Goal: Understand site structure: Understand site structure

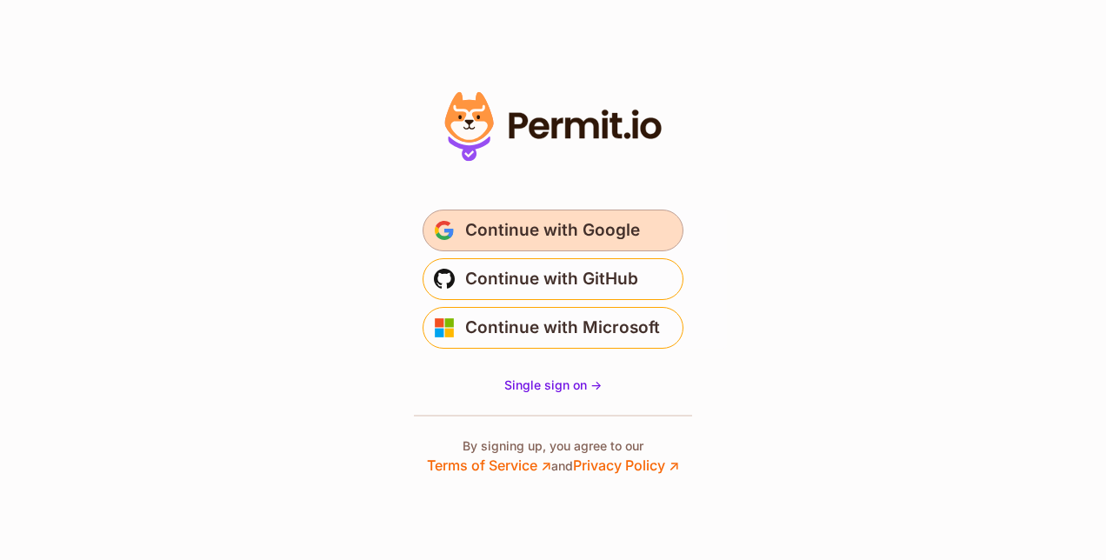
click at [600, 229] on span "Continue with Google" at bounding box center [552, 230] width 175 height 28
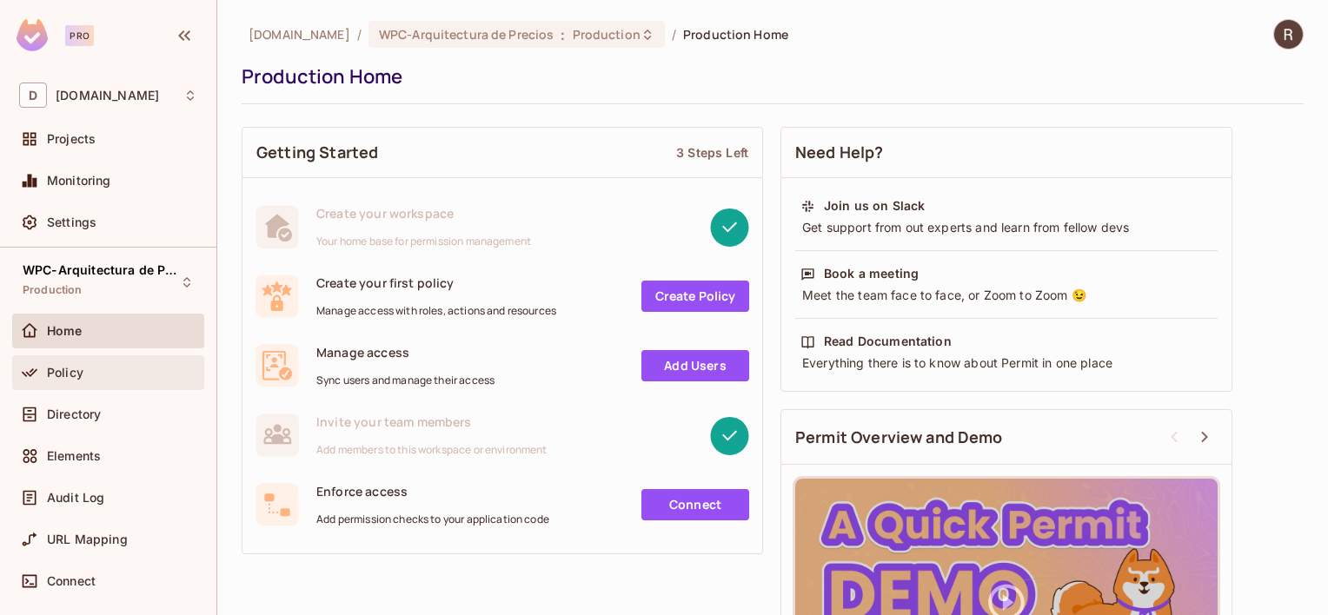
click at [66, 369] on span "Policy" at bounding box center [65, 373] width 37 height 14
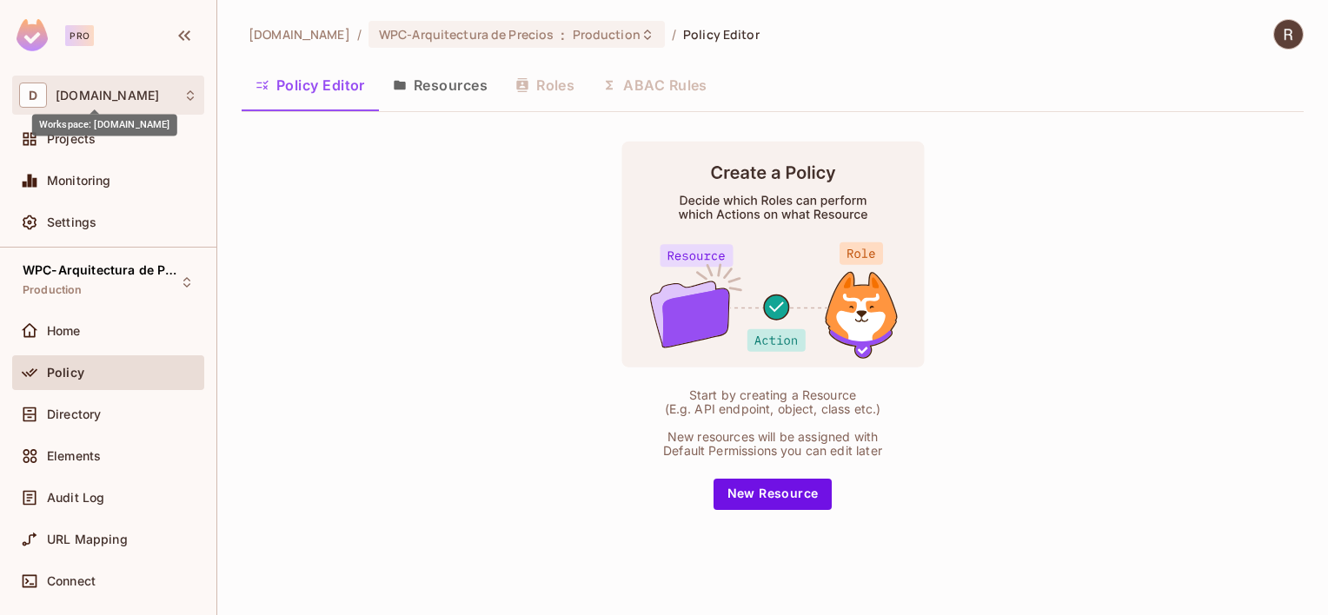
click at [78, 93] on span "deacero.com" at bounding box center [107, 96] width 103 height 14
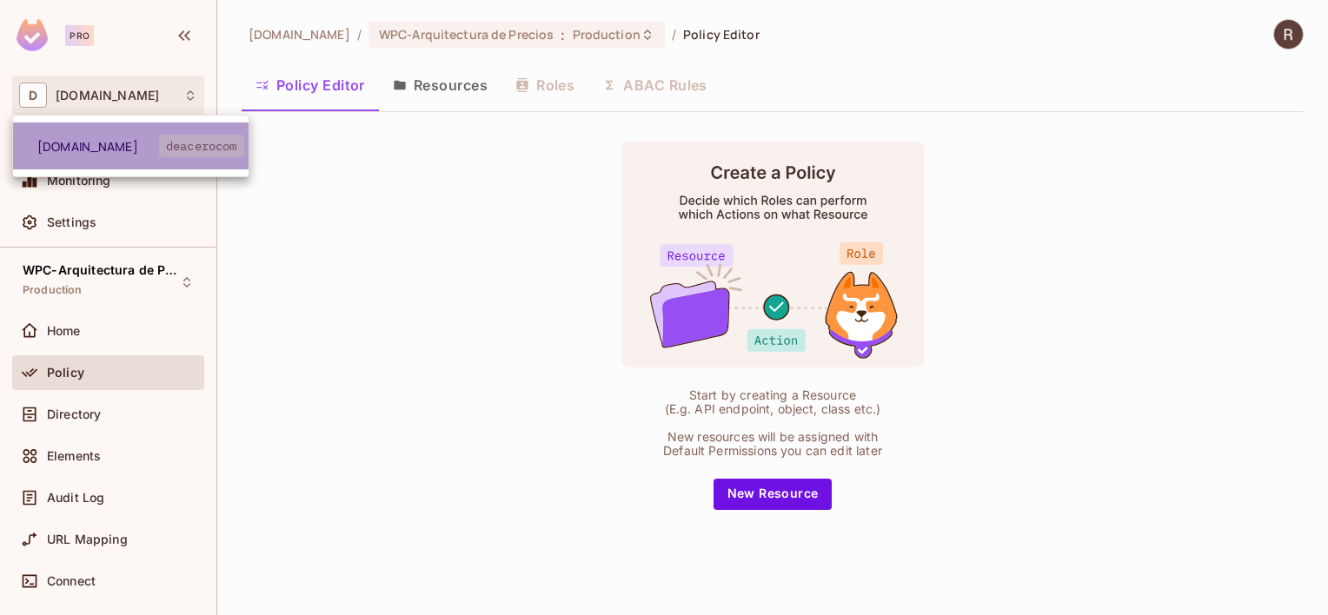
click at [98, 145] on span "deacero.com" at bounding box center [98, 146] width 122 height 17
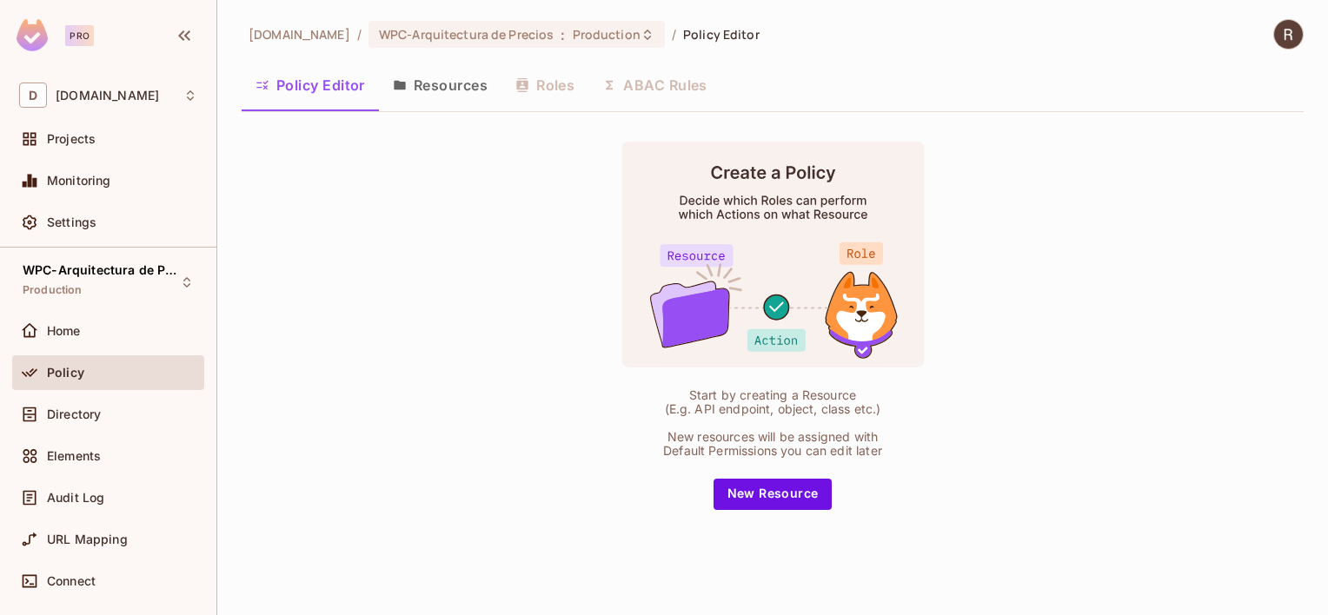
click at [67, 372] on span "Policy" at bounding box center [65, 373] width 37 height 14
click at [448, 87] on button "Resources" at bounding box center [440, 84] width 123 height 43
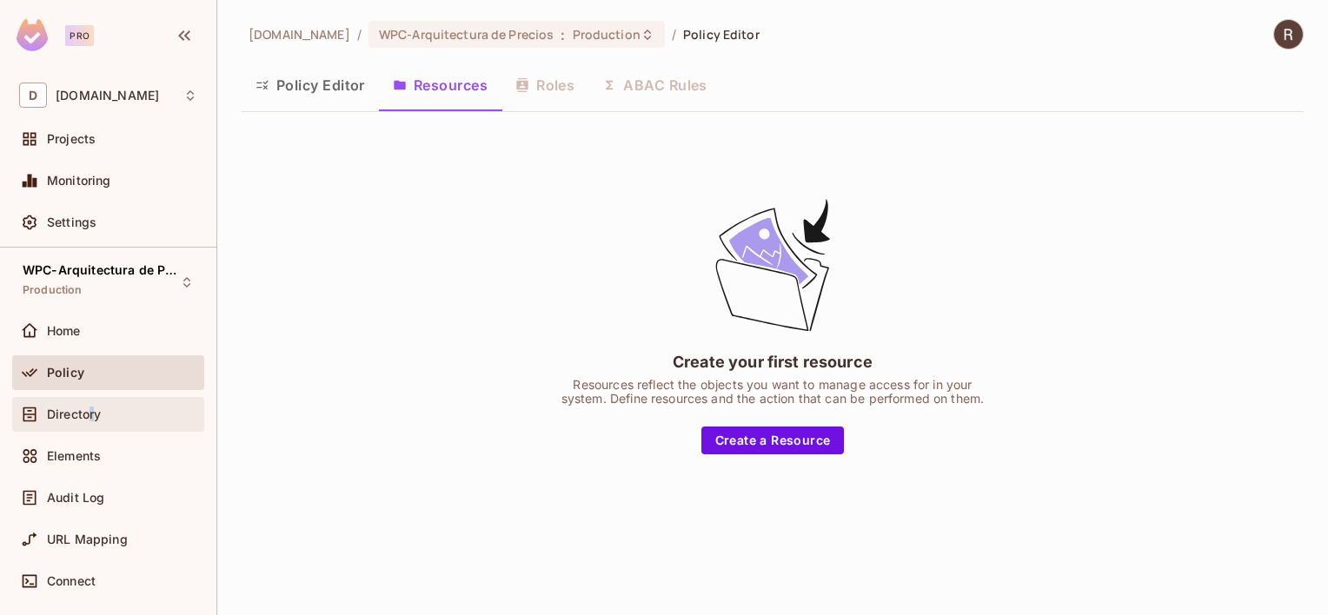
click at [90, 417] on span "Directory" at bounding box center [74, 415] width 54 height 14
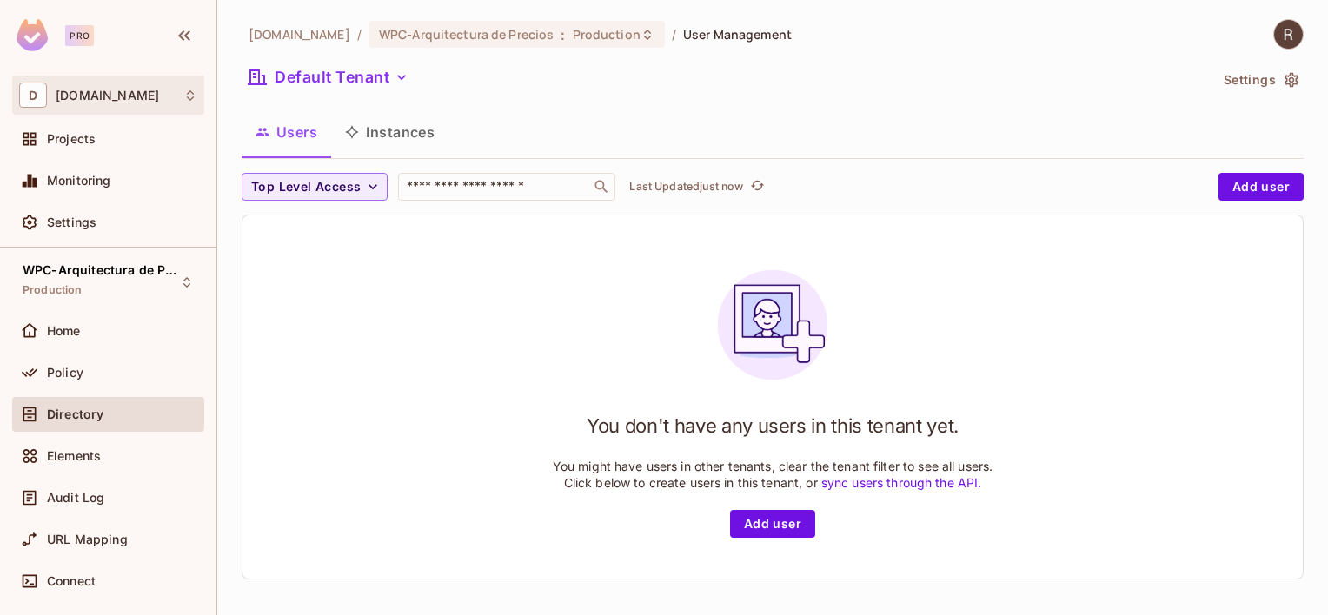
click at [67, 96] on span "deacero.com" at bounding box center [107, 96] width 103 height 14
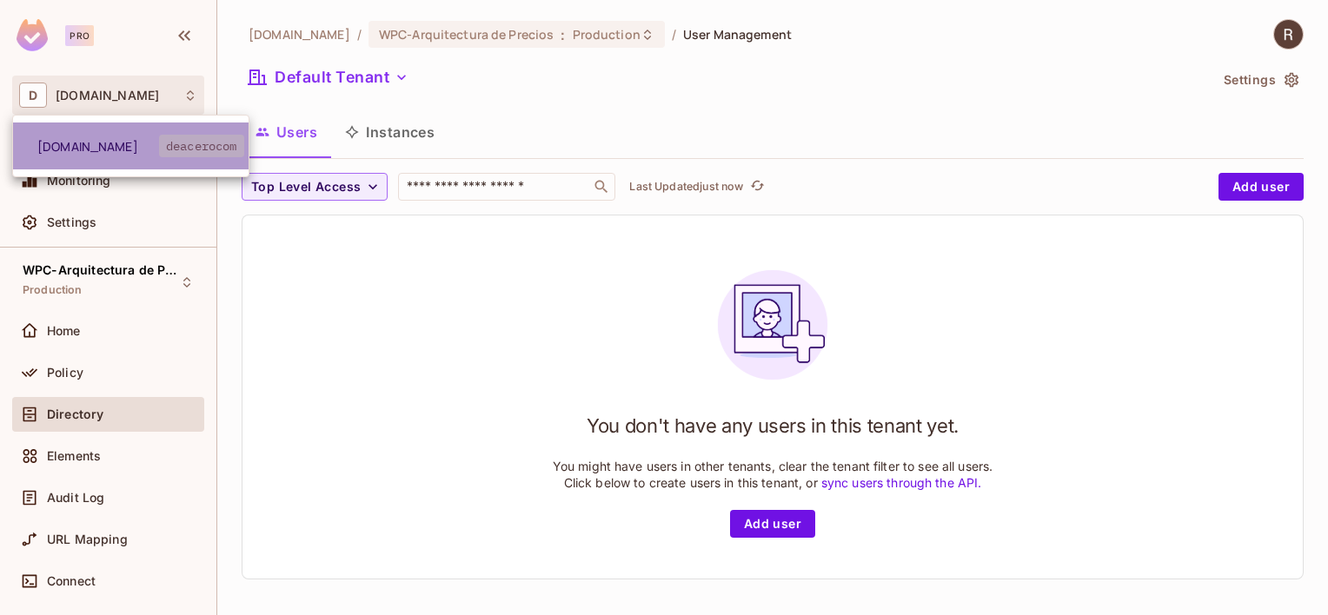
click at [211, 149] on span "deacerocom" at bounding box center [201, 146] width 85 height 23
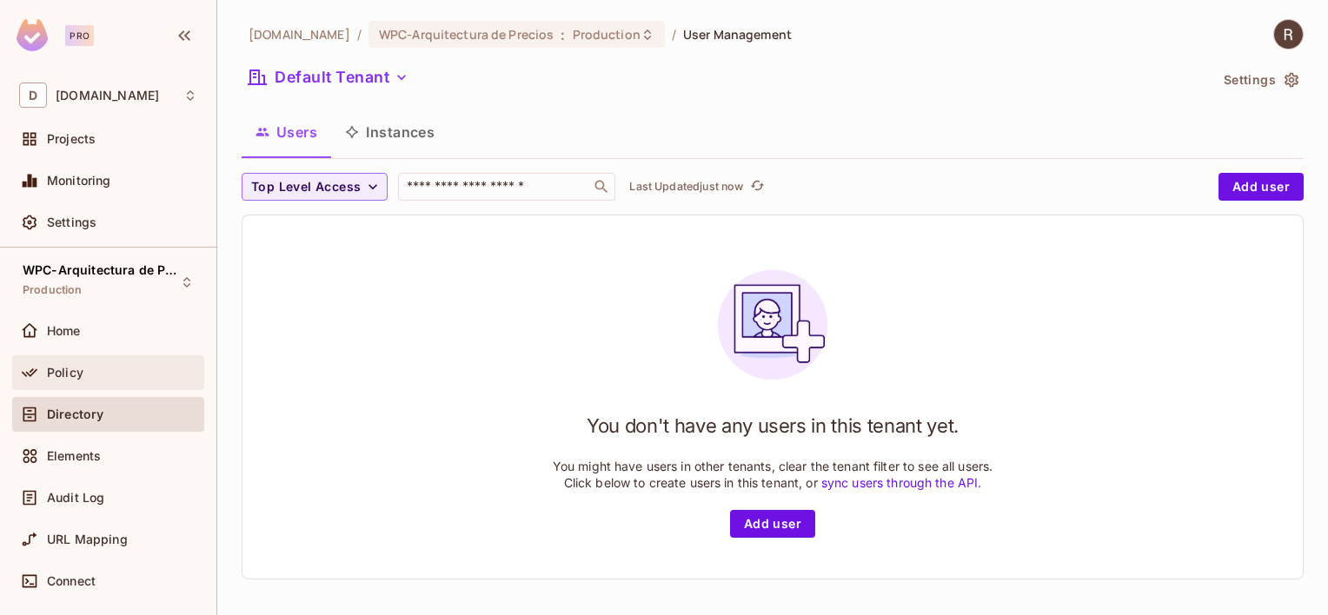
click at [52, 372] on span "Policy" at bounding box center [65, 373] width 37 height 14
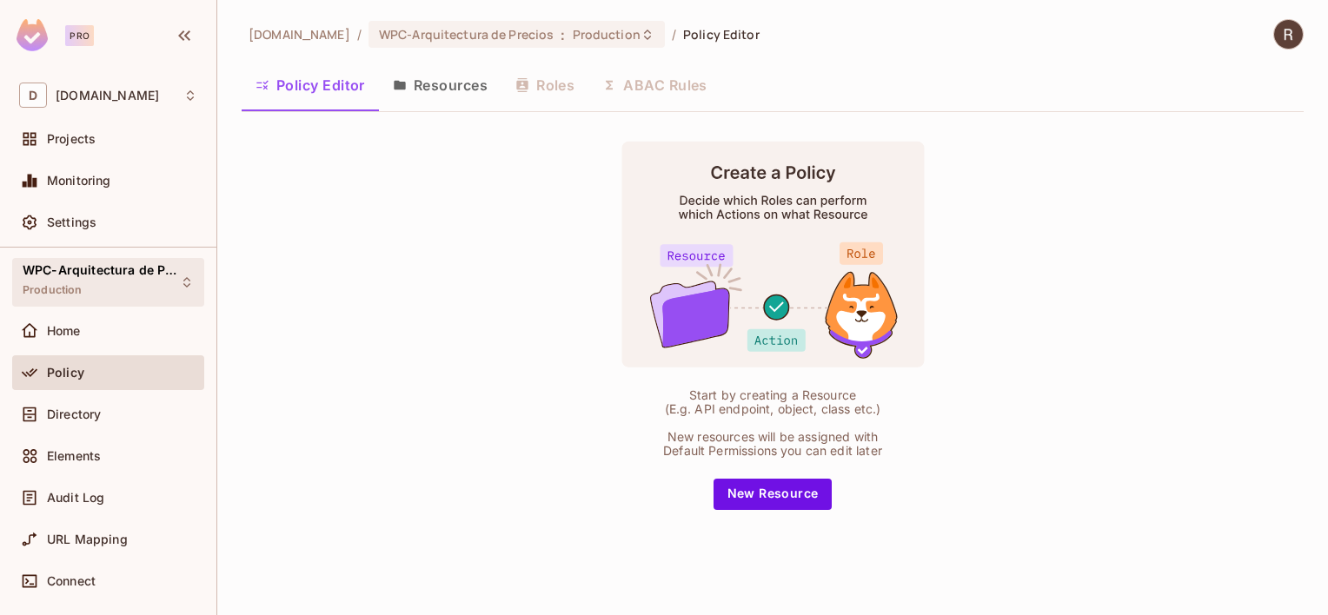
click at [116, 266] on span "WPC-Arquitectura de Precios" at bounding box center [101, 270] width 156 height 14
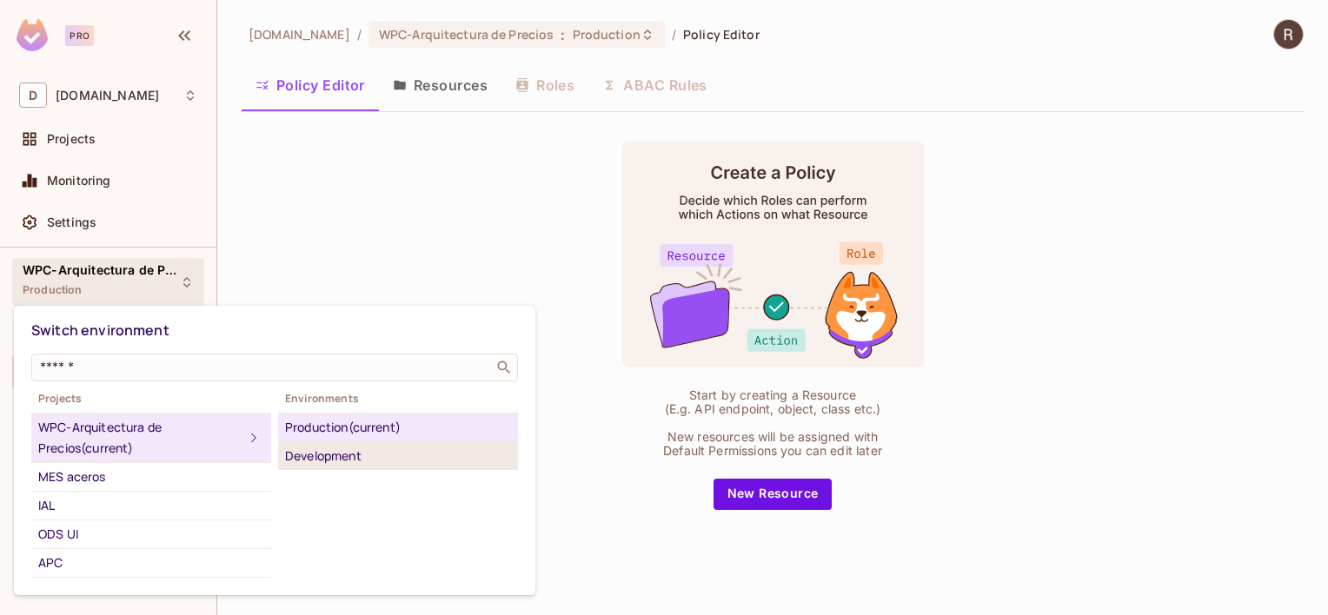
click at [356, 457] on div "Development" at bounding box center [398, 456] width 226 height 21
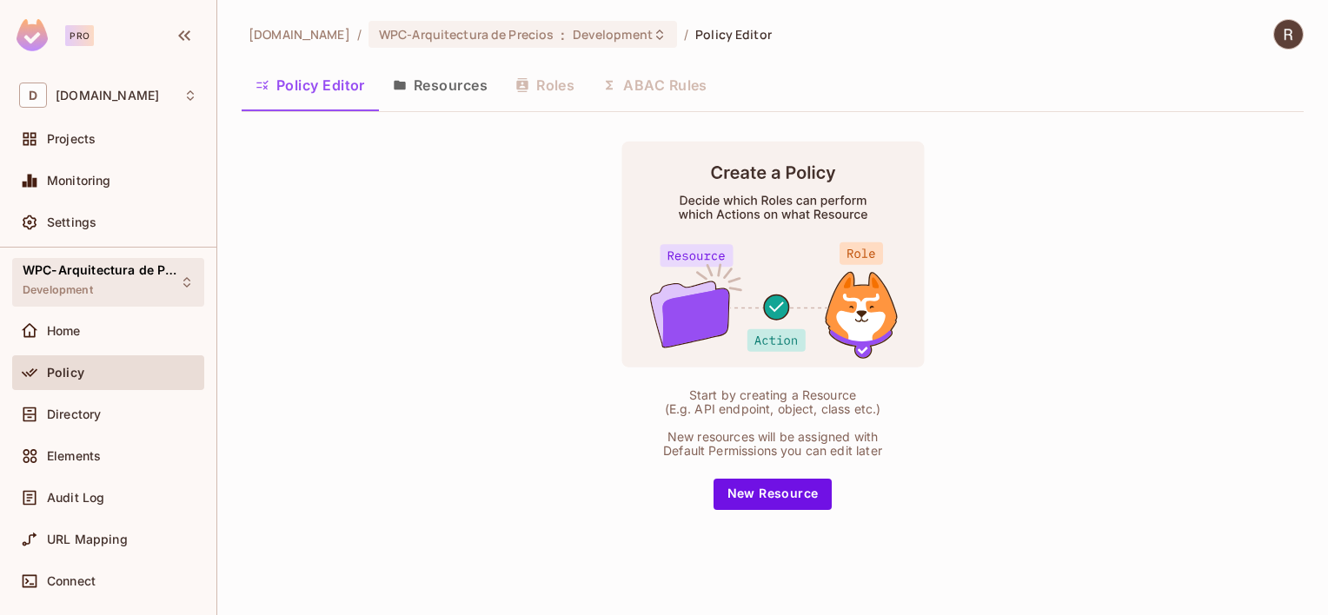
click at [108, 297] on div "WPC-Arquitectura de Precios Development" at bounding box center [98, 281] width 150 height 37
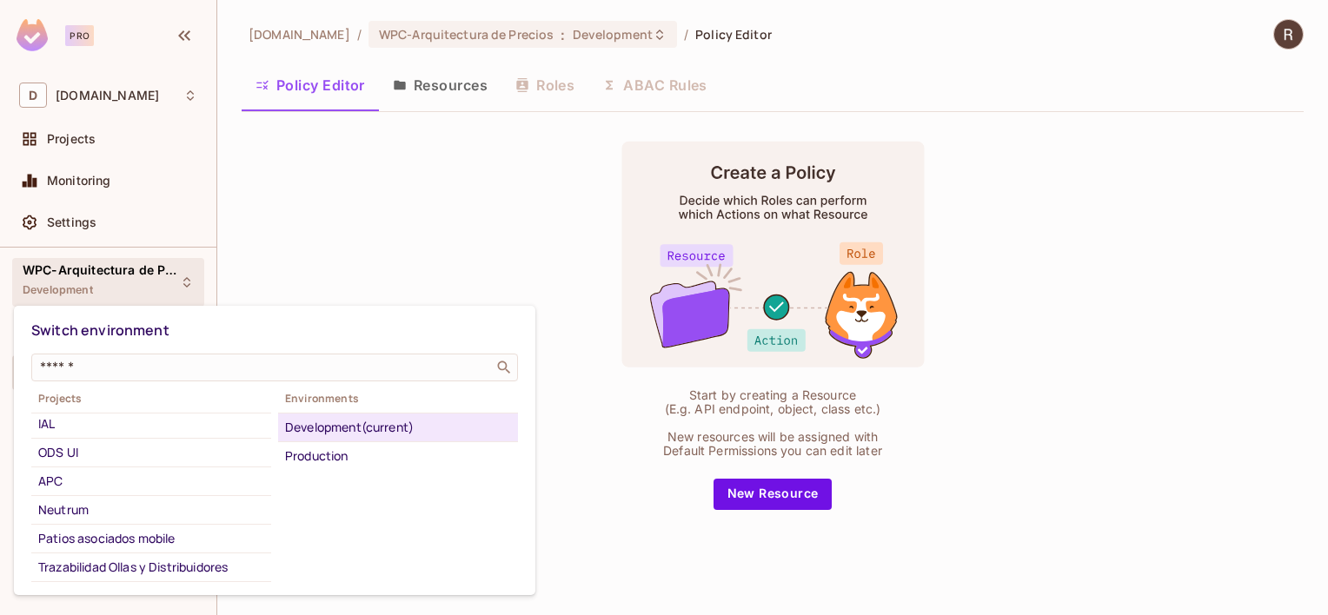
scroll to position [68, 0]
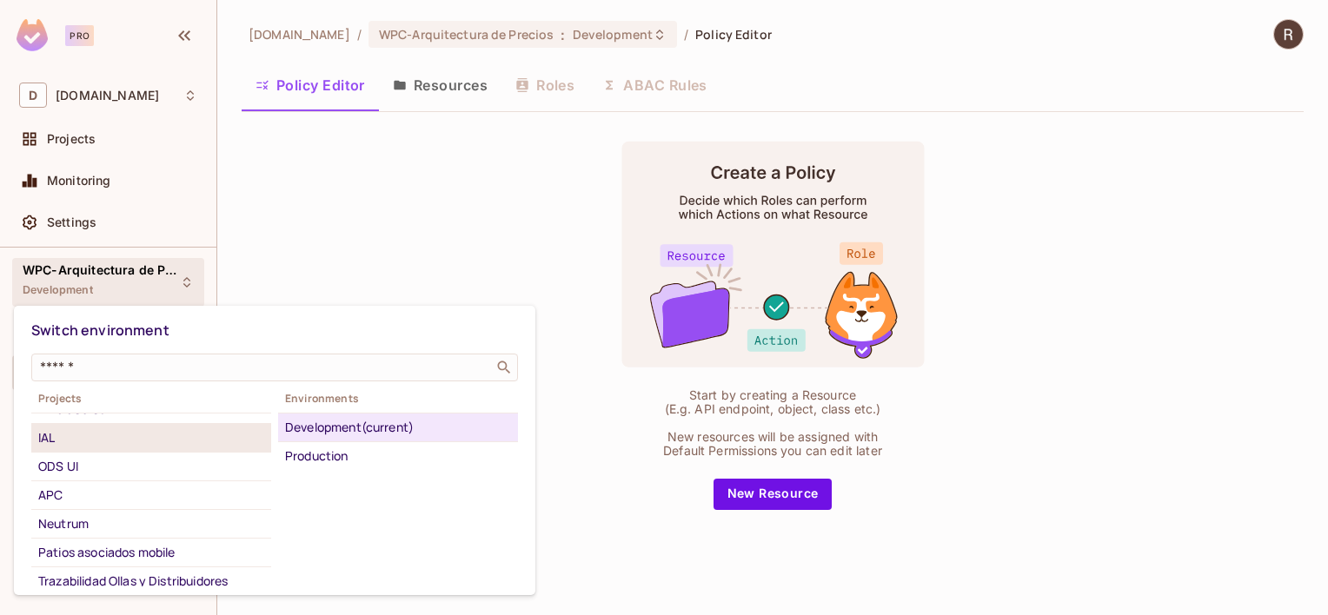
click at [101, 432] on div "IAL" at bounding box center [151, 438] width 226 height 21
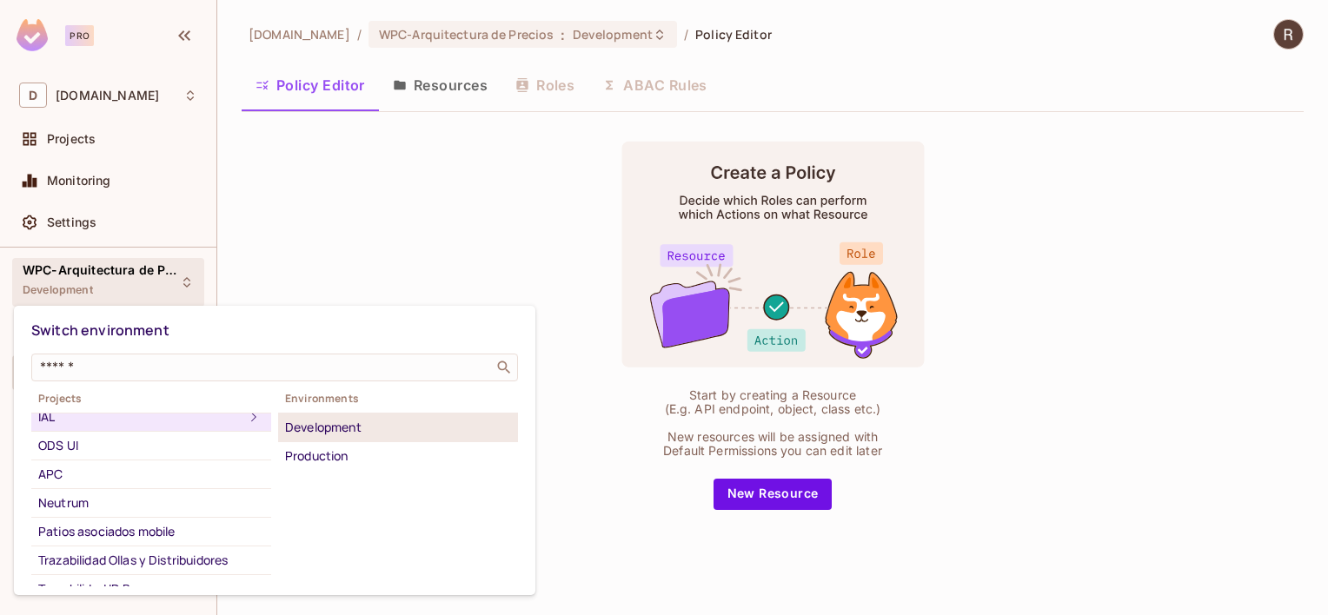
click at [391, 430] on div "Development" at bounding box center [398, 427] width 226 height 21
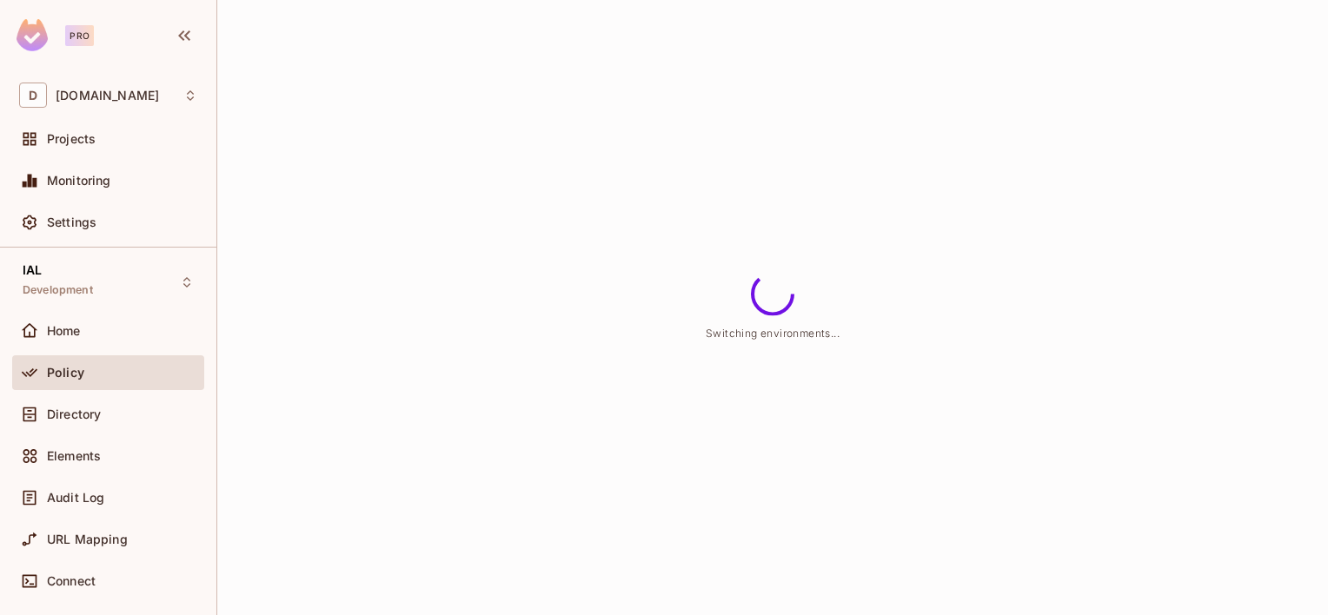
scroll to position [47, 0]
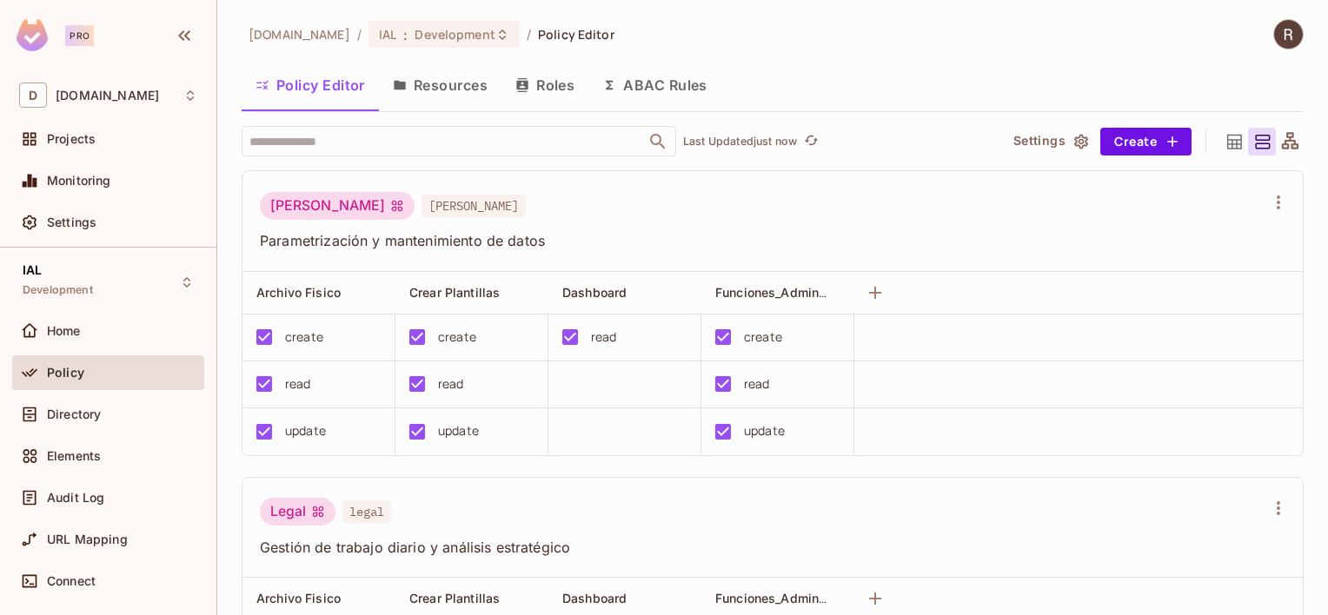
click at [452, 88] on button "Resources" at bounding box center [440, 84] width 123 height 43
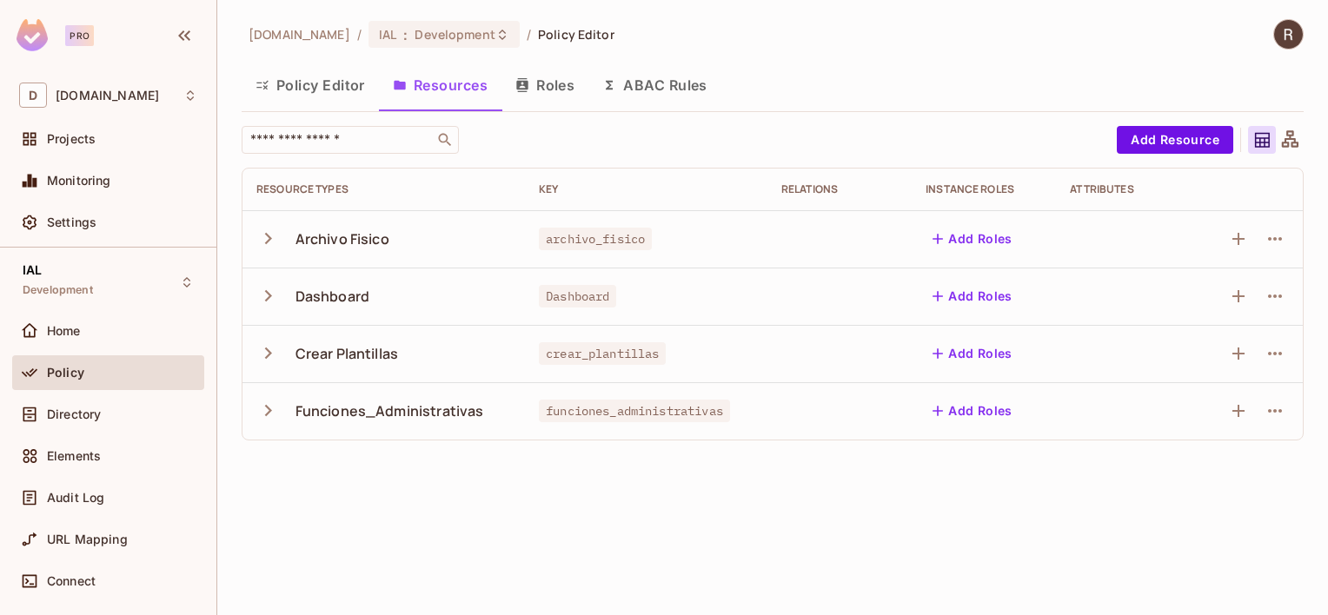
click at [535, 82] on button "Roles" at bounding box center [544, 84] width 87 height 43
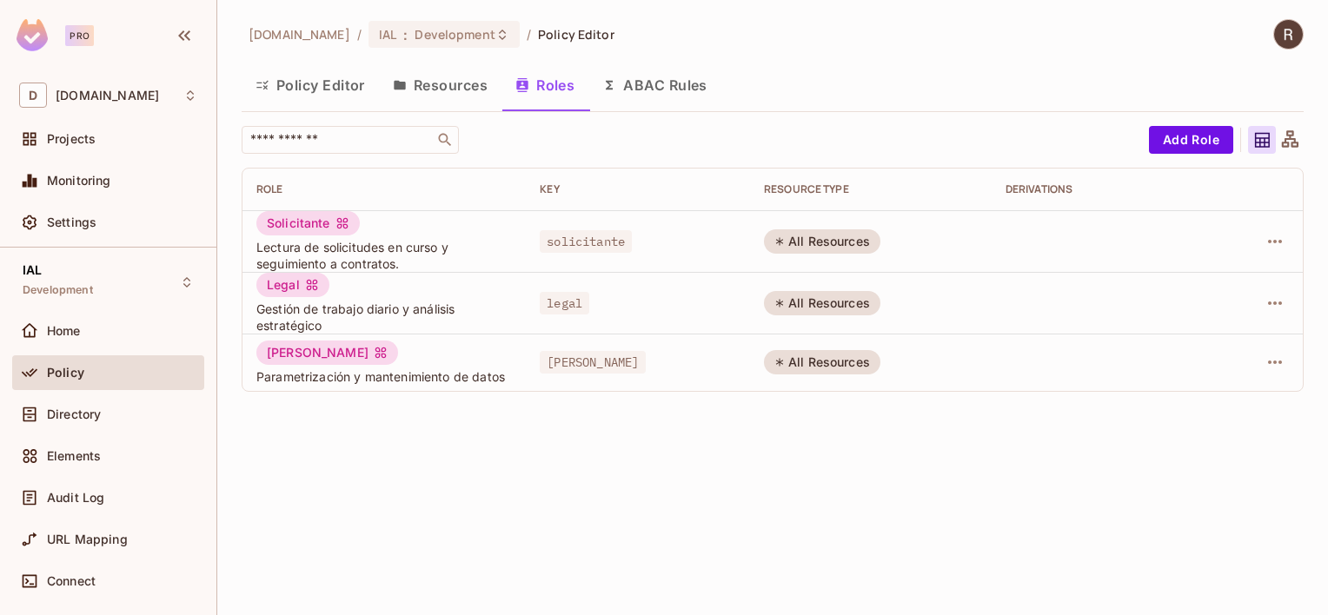
click at [324, 89] on button "Policy Editor" at bounding box center [310, 84] width 137 height 43
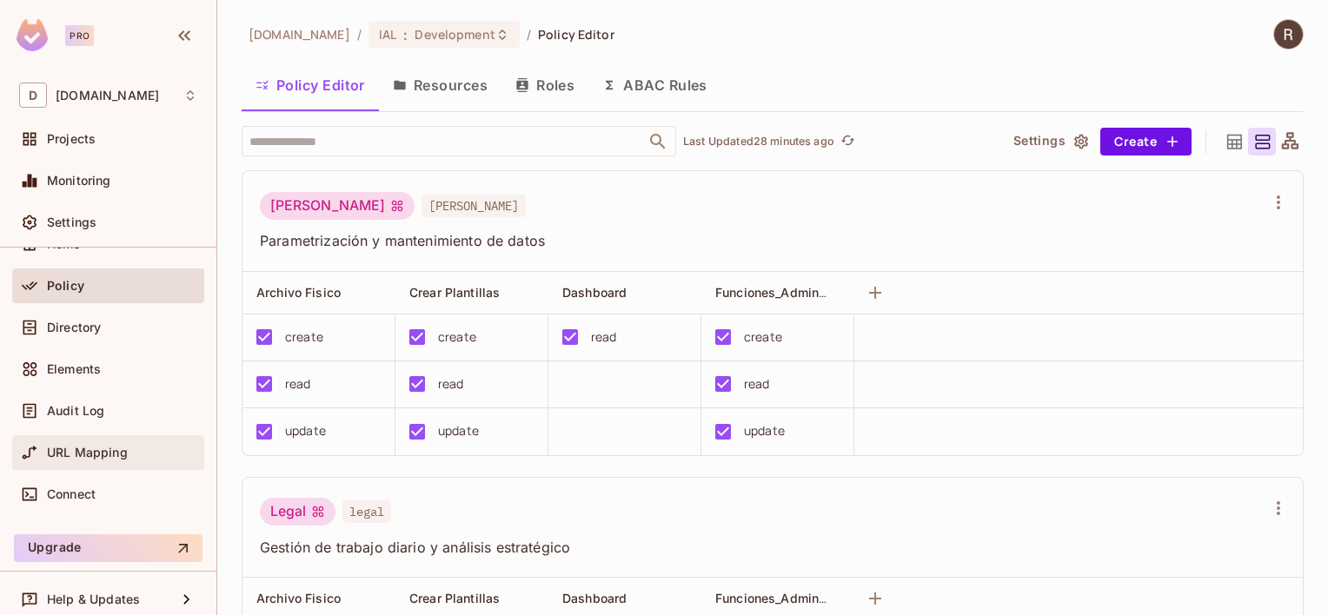
scroll to position [97, 0]
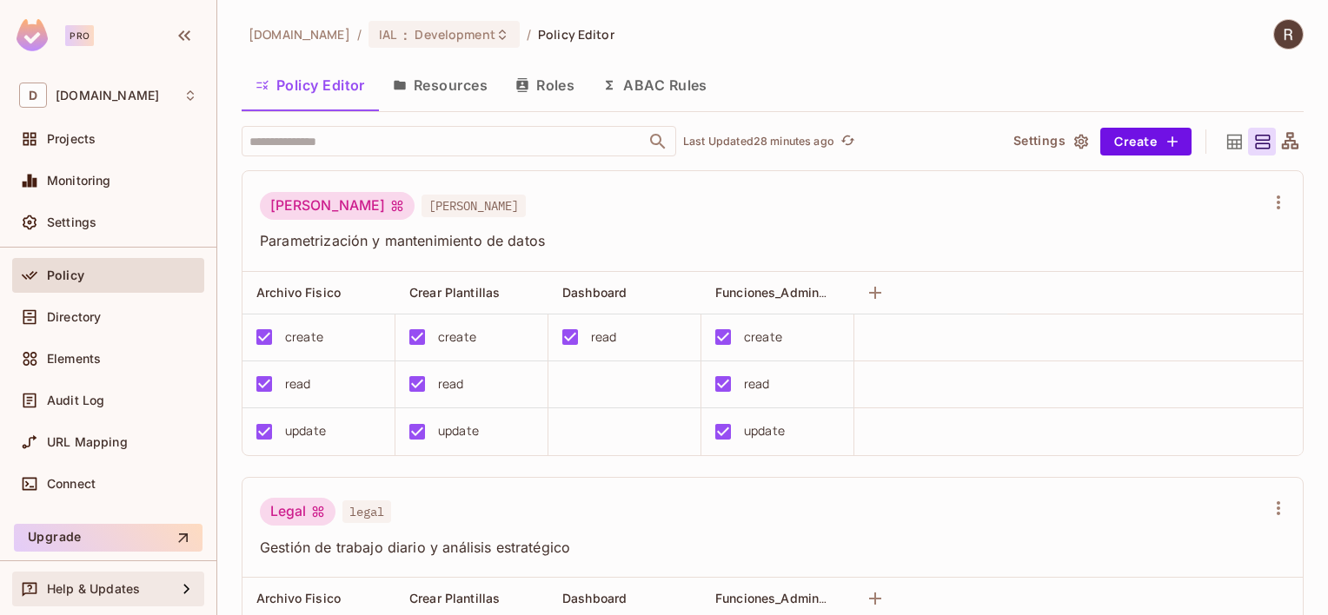
click at [183, 559] on icon at bounding box center [186, 589] width 6 height 10
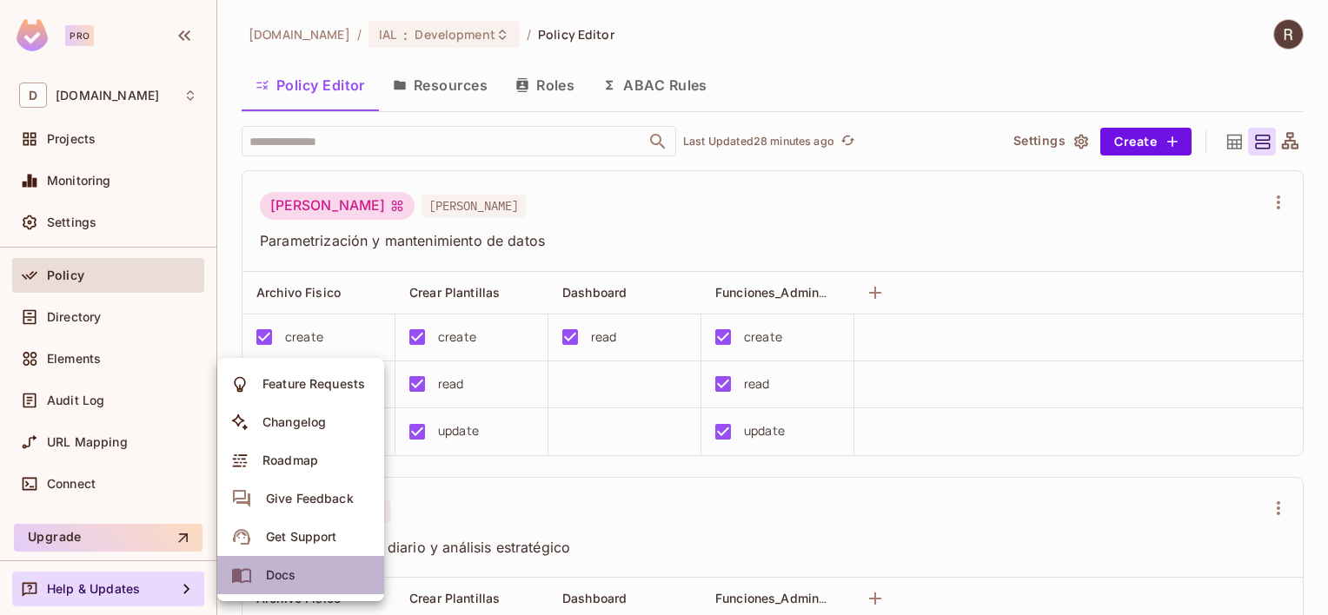
click at [316, 559] on li "Docs" at bounding box center [300, 575] width 167 height 38
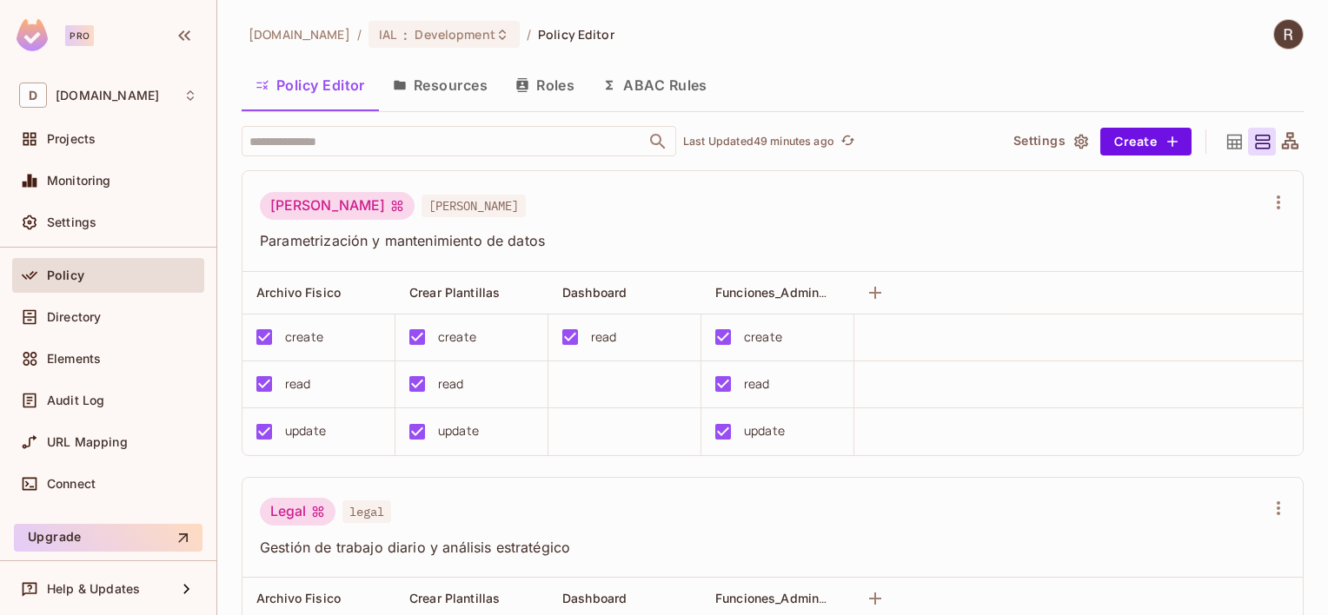
click at [1105, 37] on img at bounding box center [1288, 34] width 29 height 29
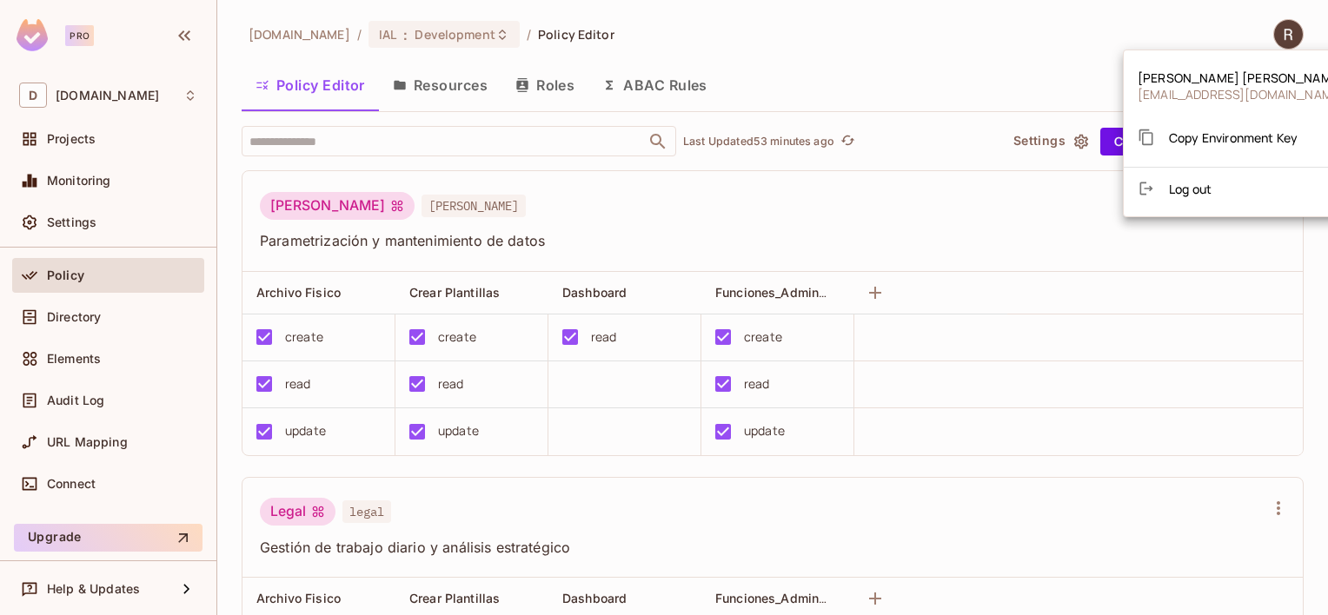
click at [1105, 184] on span "Log out" at bounding box center [1190, 189] width 43 height 17
